Goal: Check status: Check status

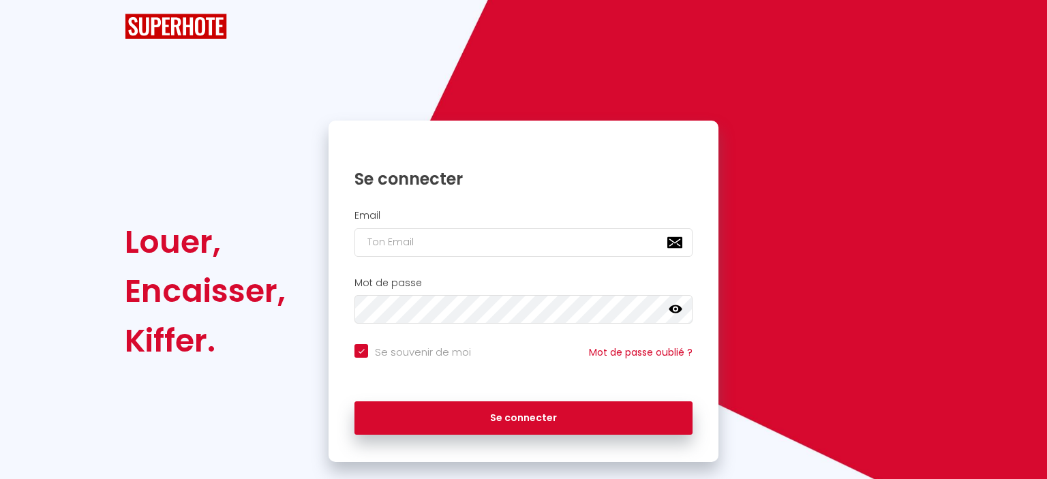
checkbox input "true"
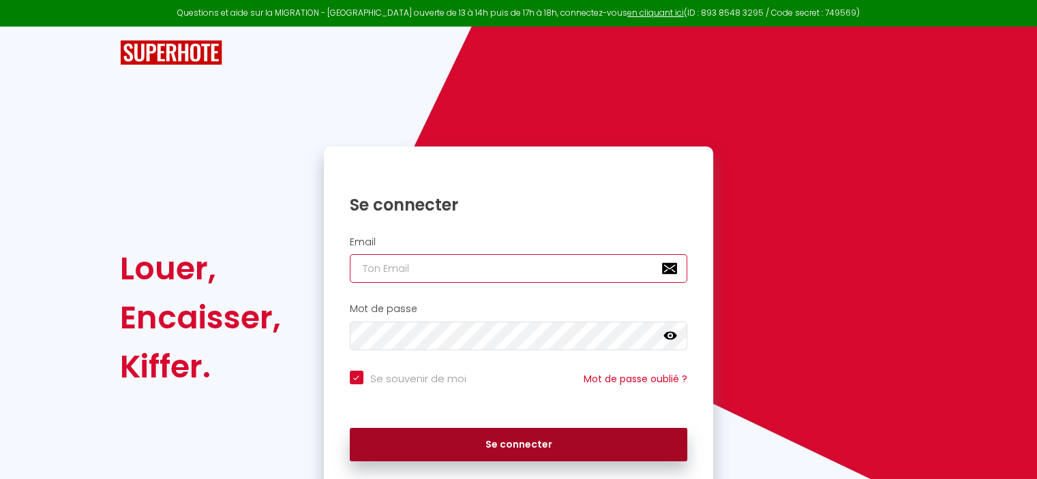
type input "[EMAIL_ADDRESS][DOMAIN_NAME]"
click at [512, 449] on button "Se connecter" at bounding box center [519, 445] width 338 height 34
checkbox input "true"
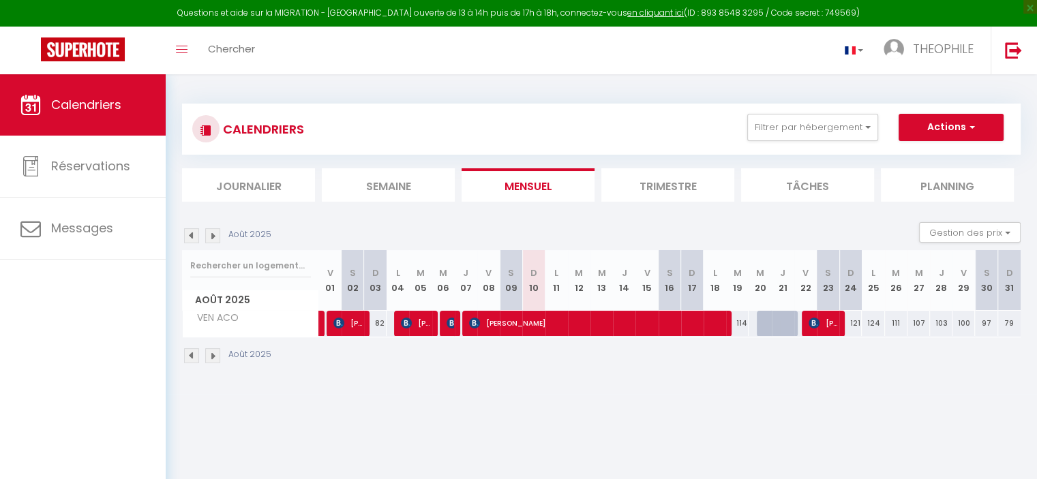
click at [717, 187] on li "Trimestre" at bounding box center [667, 184] width 133 height 33
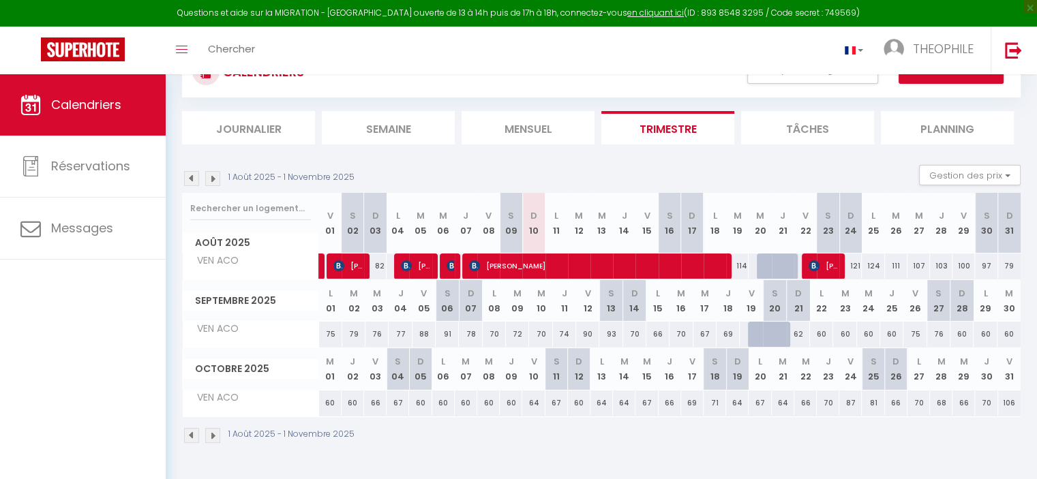
scroll to position [60, 0]
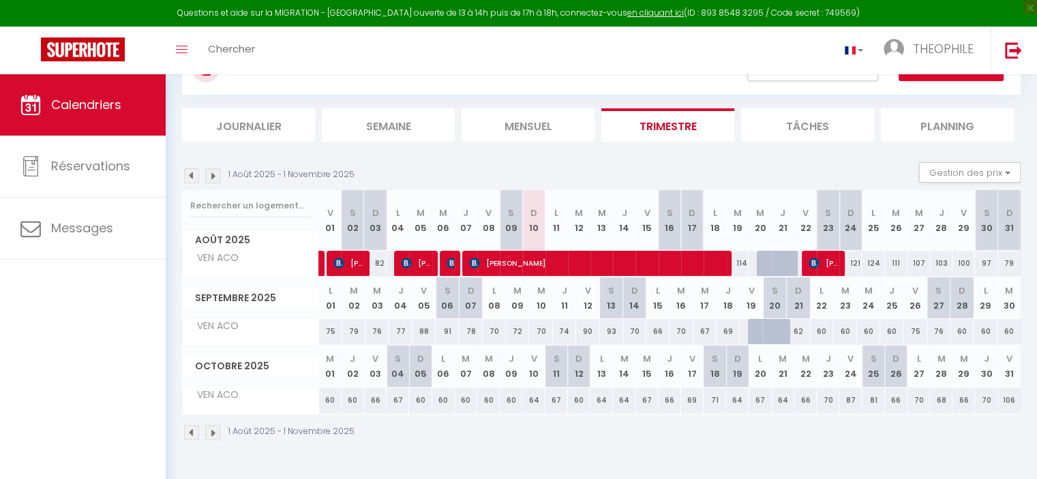
click at [191, 171] on img at bounding box center [191, 175] width 15 height 15
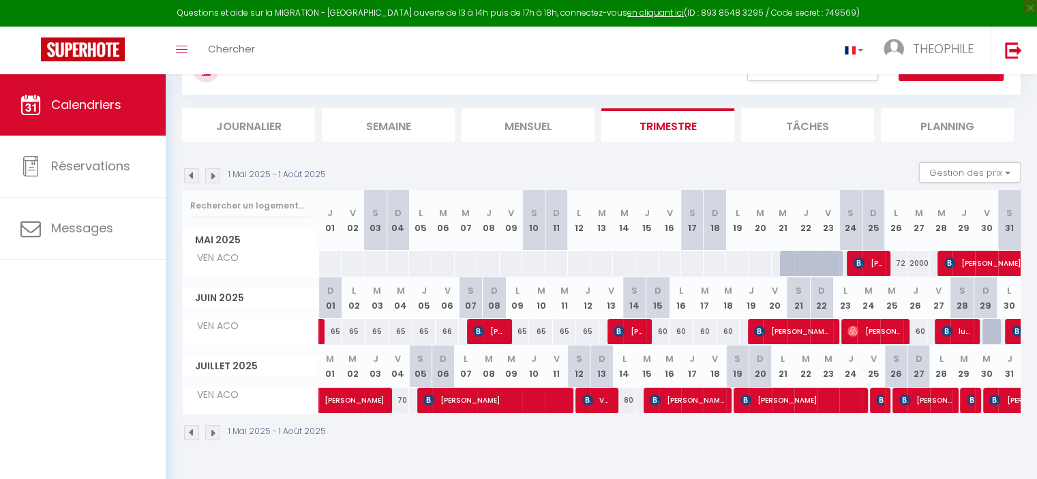
click at [217, 174] on img at bounding box center [212, 175] width 15 height 15
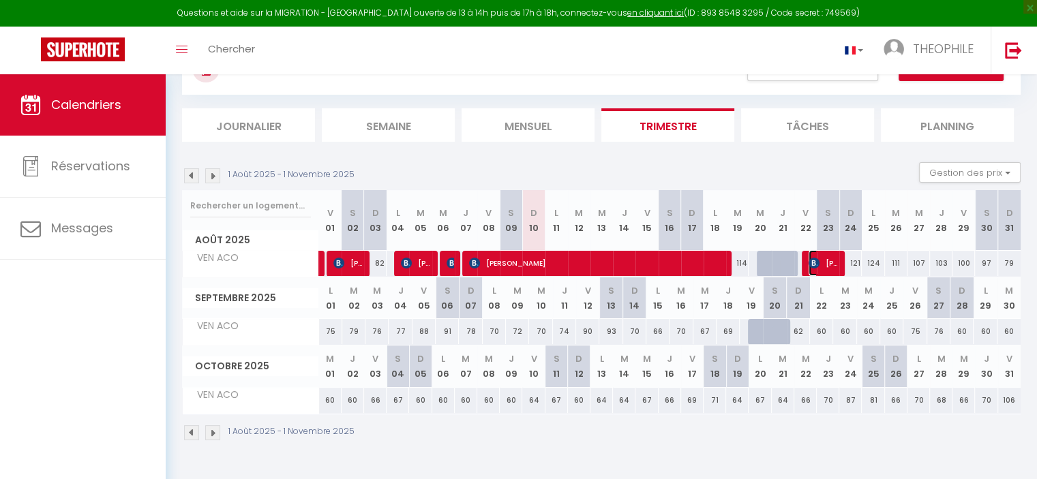
click at [823, 259] on span "[PERSON_NAME]" at bounding box center [823, 263] width 30 height 26
select select "OK"
select select "KO"
select select "0"
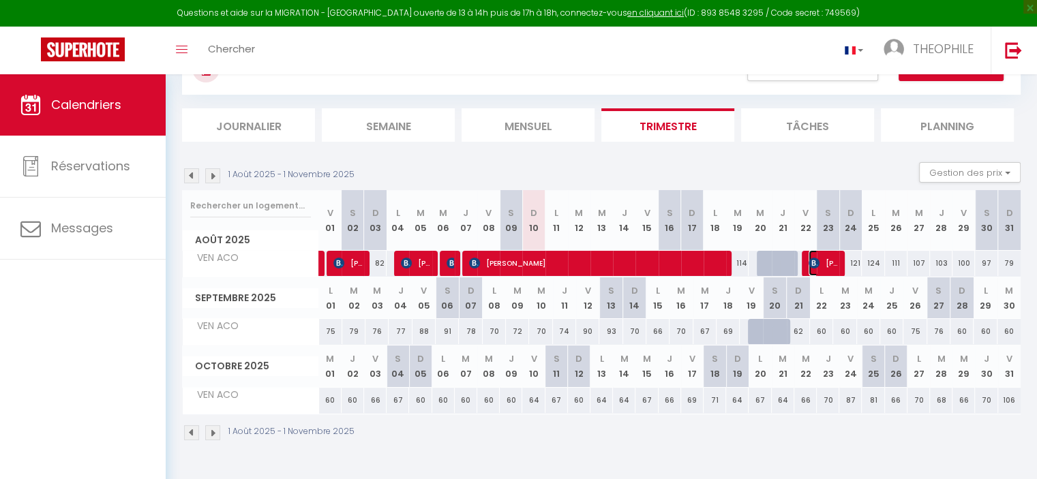
select select "1"
select select
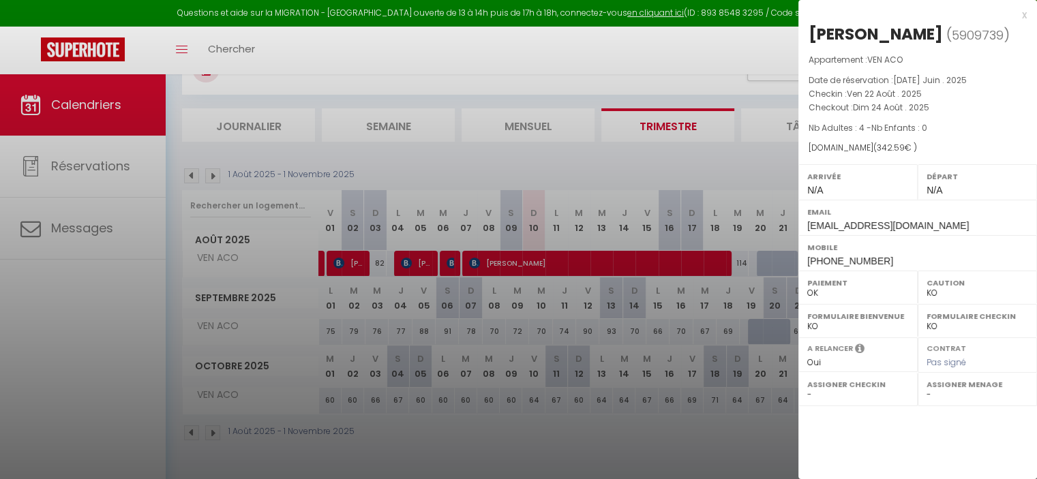
click at [743, 198] on div at bounding box center [518, 239] width 1037 height 479
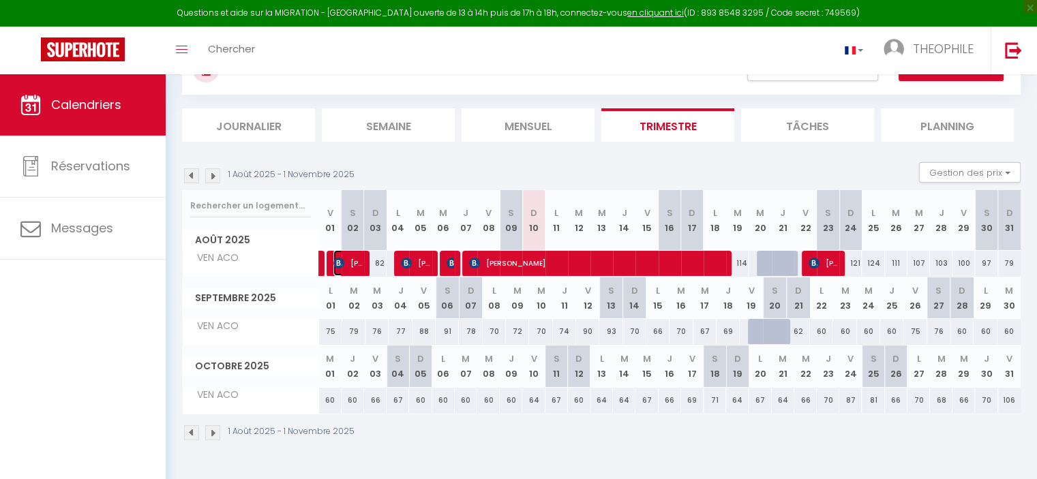
click at [341, 266] on img at bounding box center [338, 263] width 11 height 11
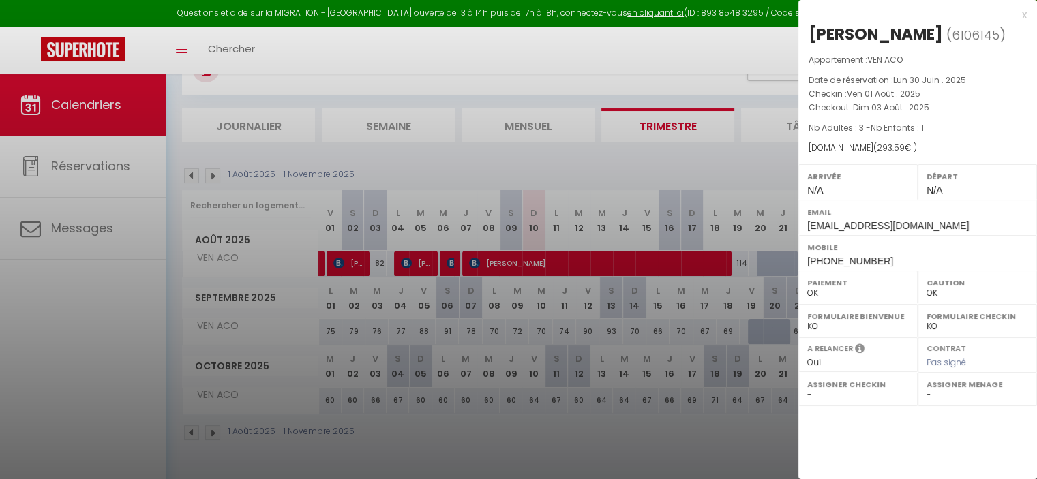
click at [420, 258] on div at bounding box center [518, 239] width 1037 height 479
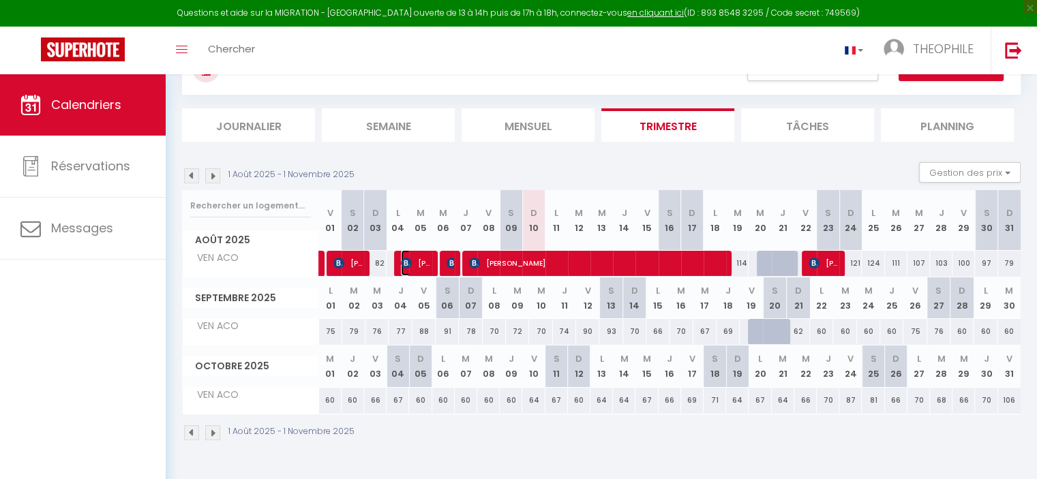
click at [420, 258] on span "[PERSON_NAME]" at bounding box center [416, 263] width 30 height 26
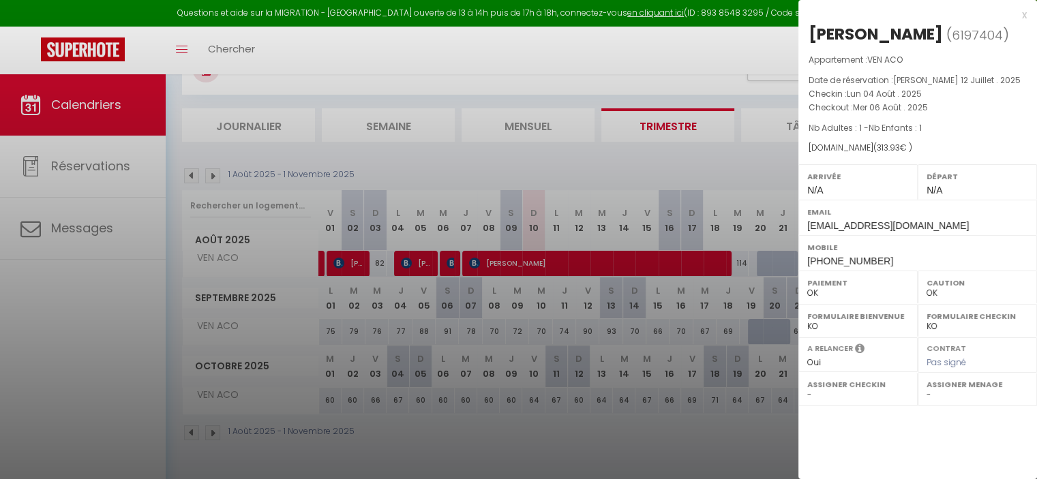
click at [448, 260] on div at bounding box center [518, 239] width 1037 height 479
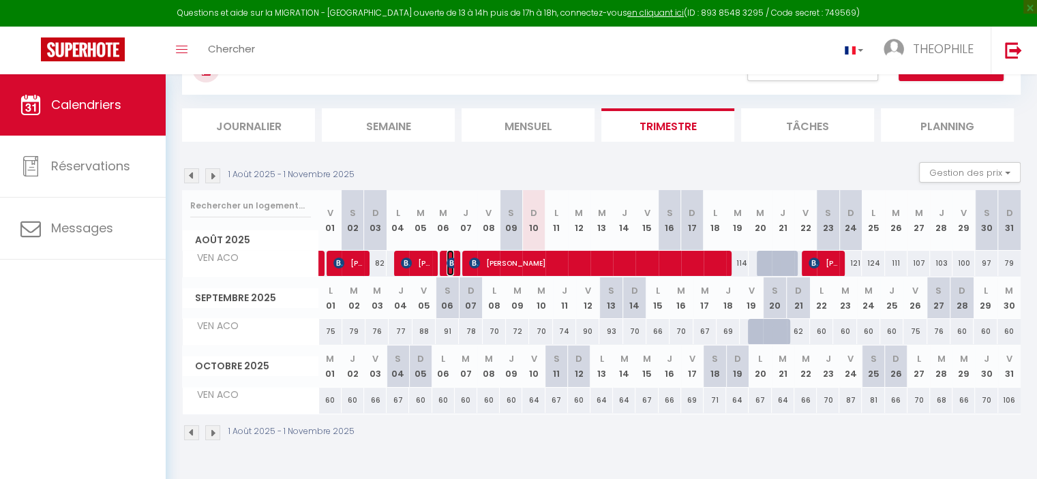
click at [448, 260] on img at bounding box center [451, 263] width 11 height 11
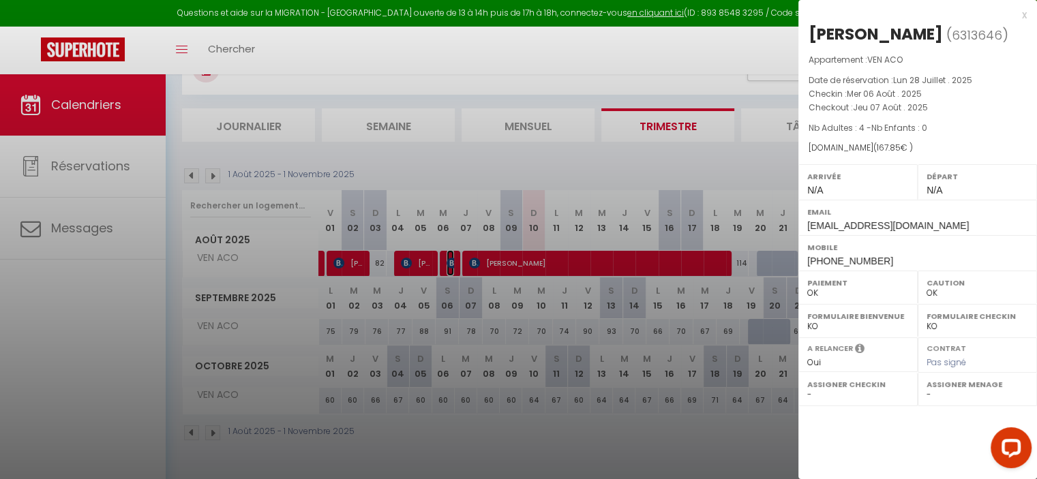
scroll to position [0, 0]
click at [513, 264] on div at bounding box center [518, 239] width 1037 height 479
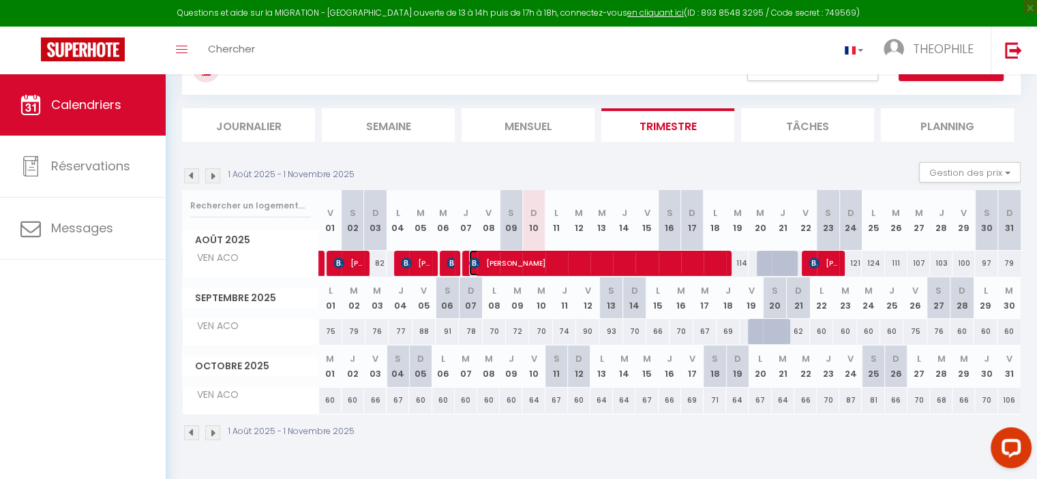
click at [513, 264] on span "[PERSON_NAME]" at bounding box center [596, 263] width 255 height 26
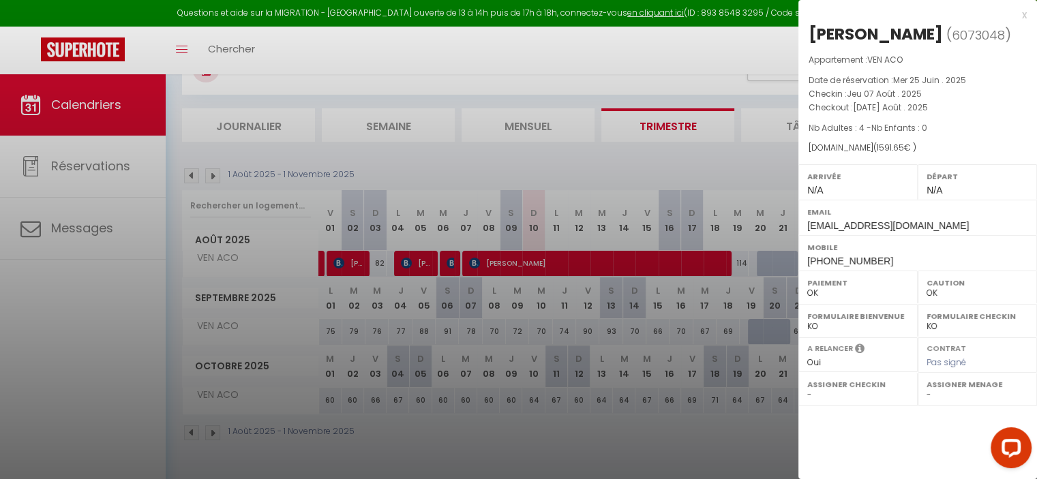
click at [720, 161] on div at bounding box center [518, 239] width 1037 height 479
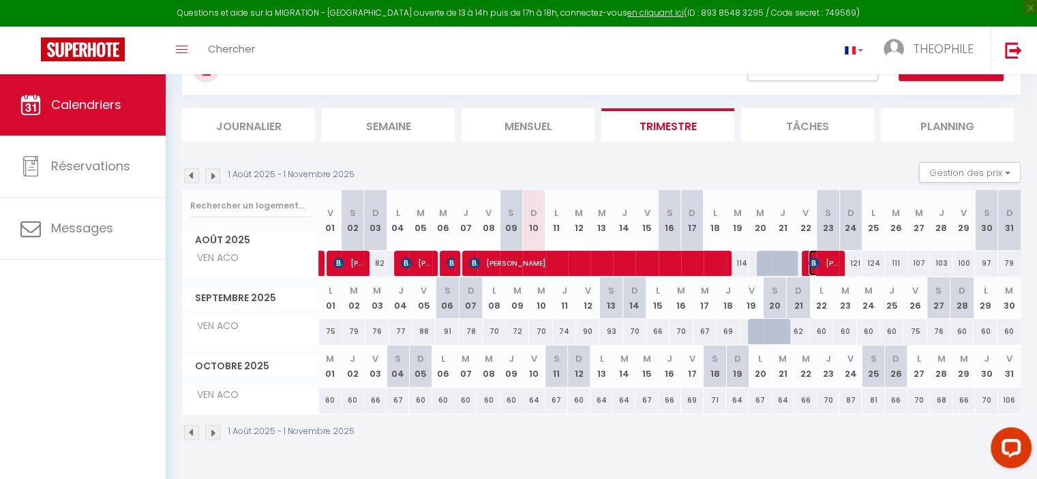
click at [825, 262] on span "[PERSON_NAME]" at bounding box center [823, 263] width 30 height 26
select select "KO"
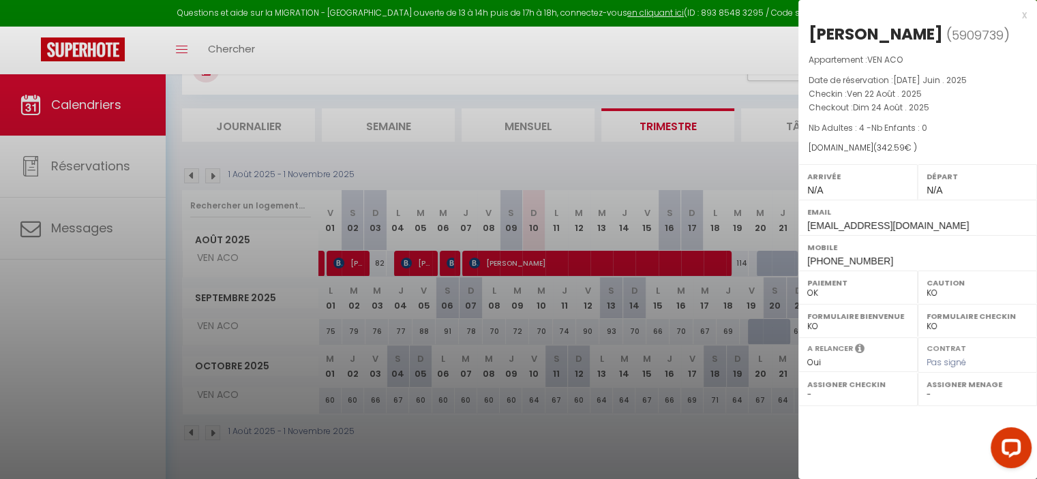
click at [729, 147] on div at bounding box center [518, 239] width 1037 height 479
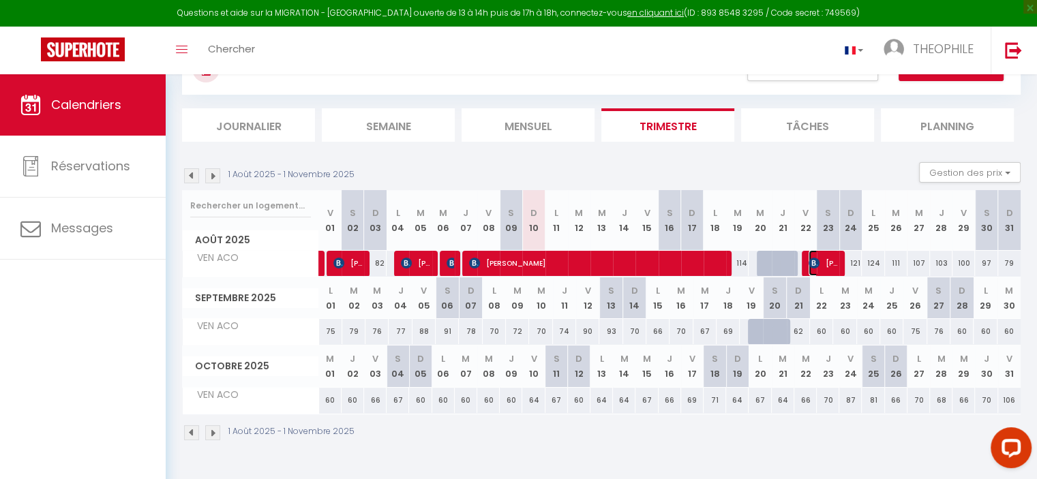
click at [821, 263] on span "[PERSON_NAME]" at bounding box center [823, 263] width 30 height 26
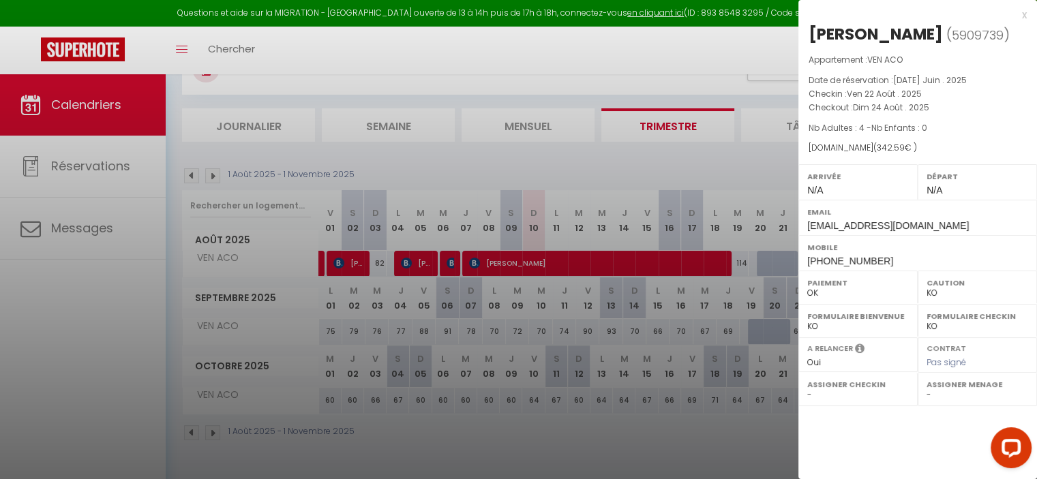
click at [745, 138] on div at bounding box center [518, 239] width 1037 height 479
